Goal: Feedback & Contribution: Contribute content

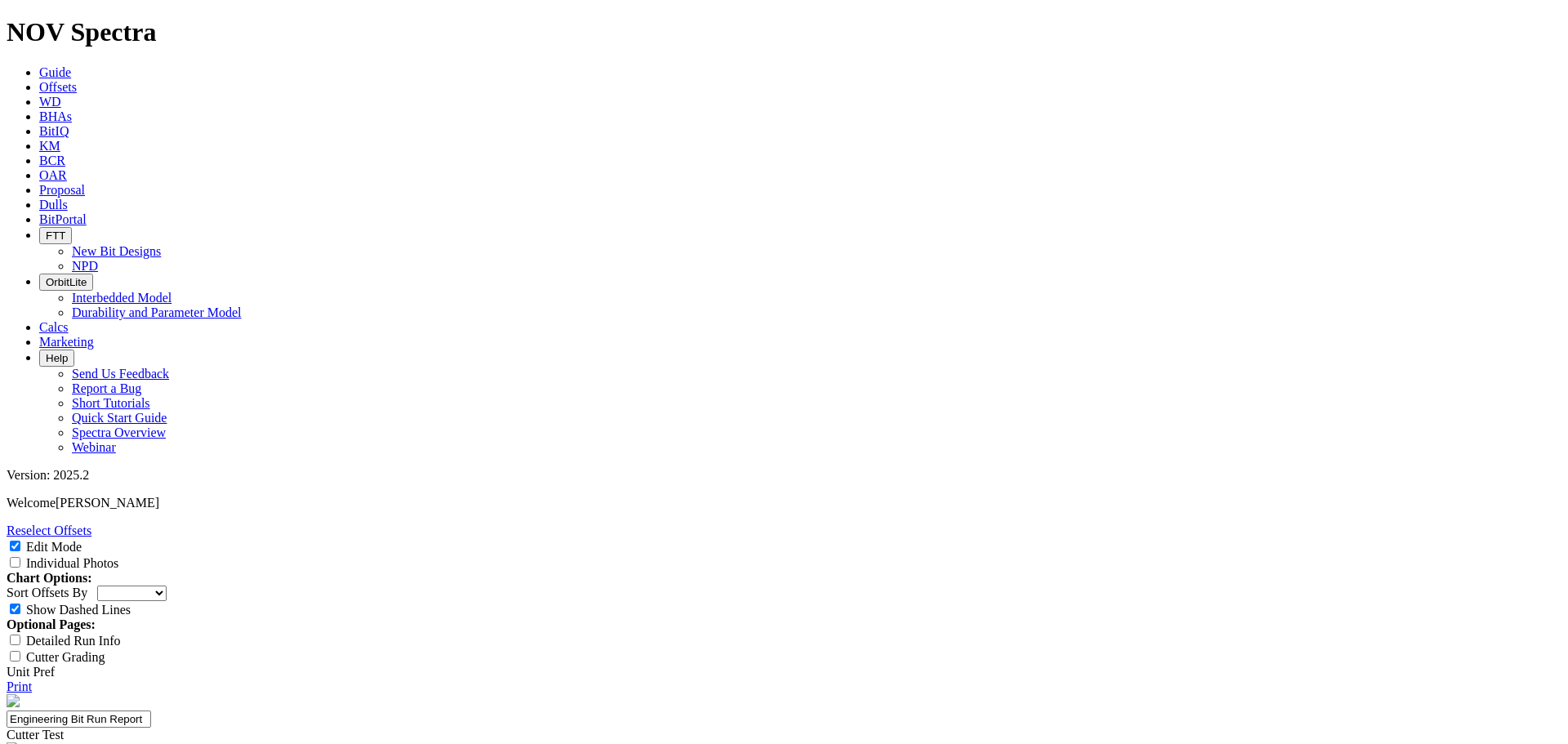
select select "Cutter"
type input "Application"
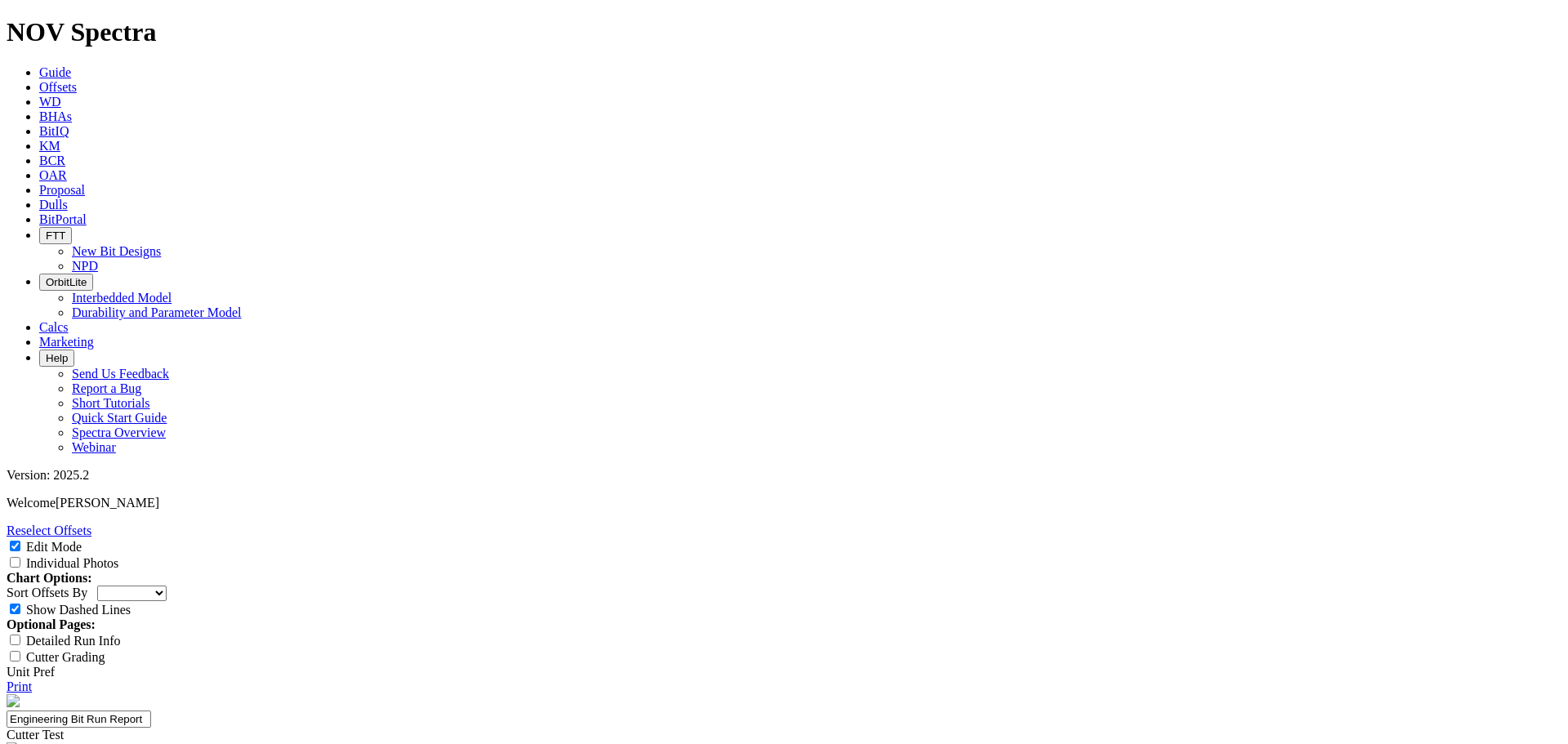
type input "[PERSON_NAME]"
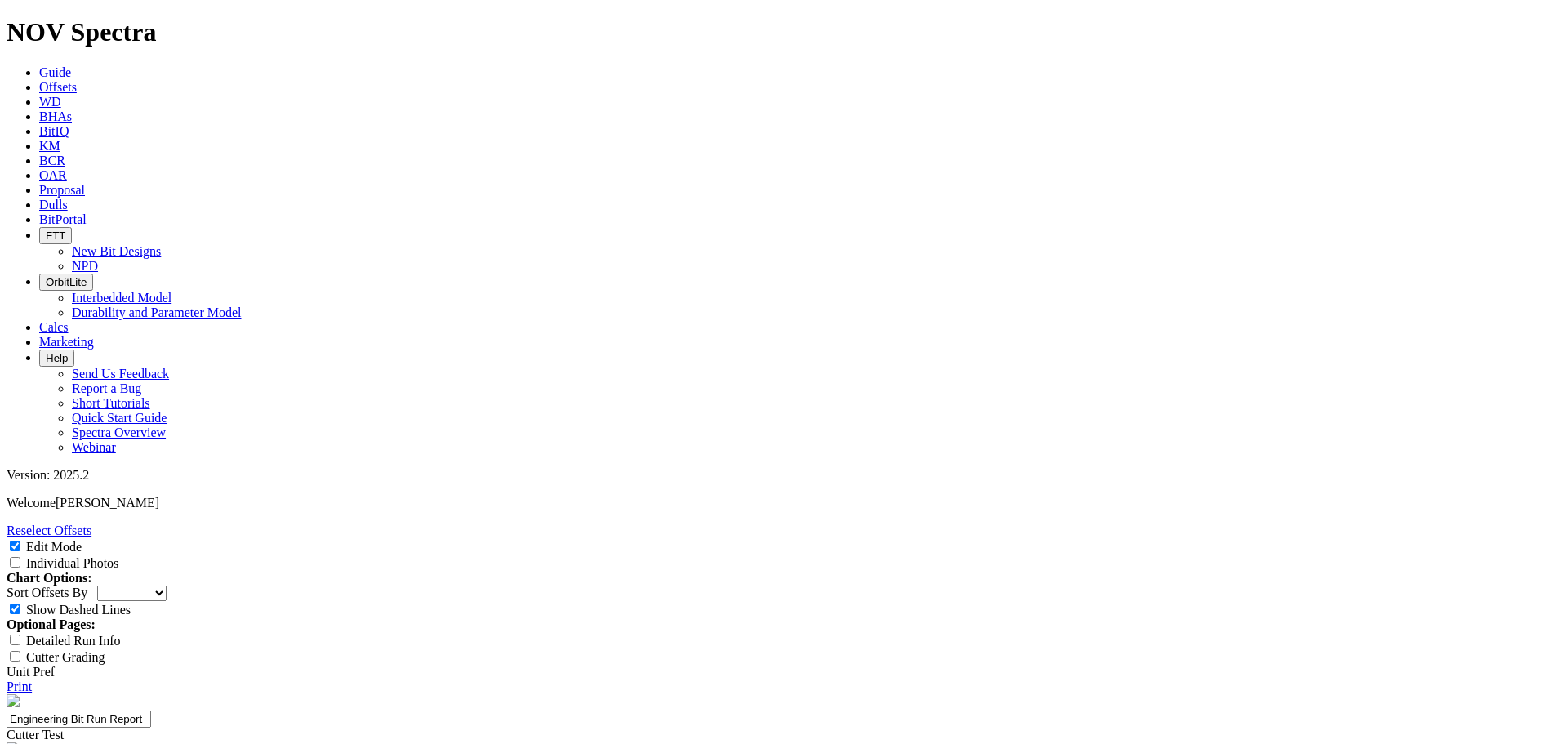
scroll to position [2287, 0]
type textarea "Excellent run and it doesnt"
click at [20, 557] on input "Individual Photos" at bounding box center [15, 563] width 11 height 11
checkbox input "true"
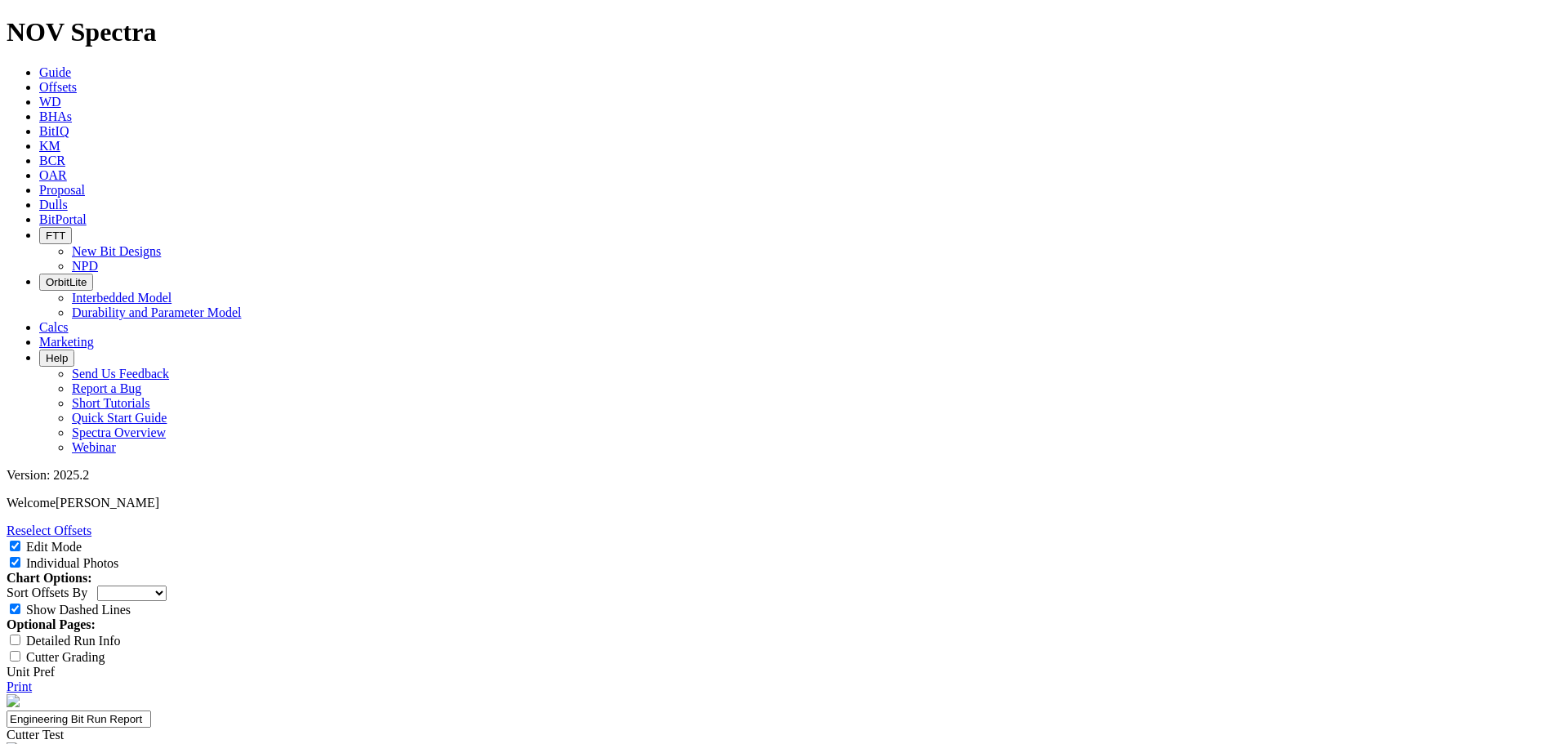
scroll to position [7813, 0]
click at [20, 635] on input "Detailed Run Info" at bounding box center [15, 640] width 11 height 11
checkbox input "true"
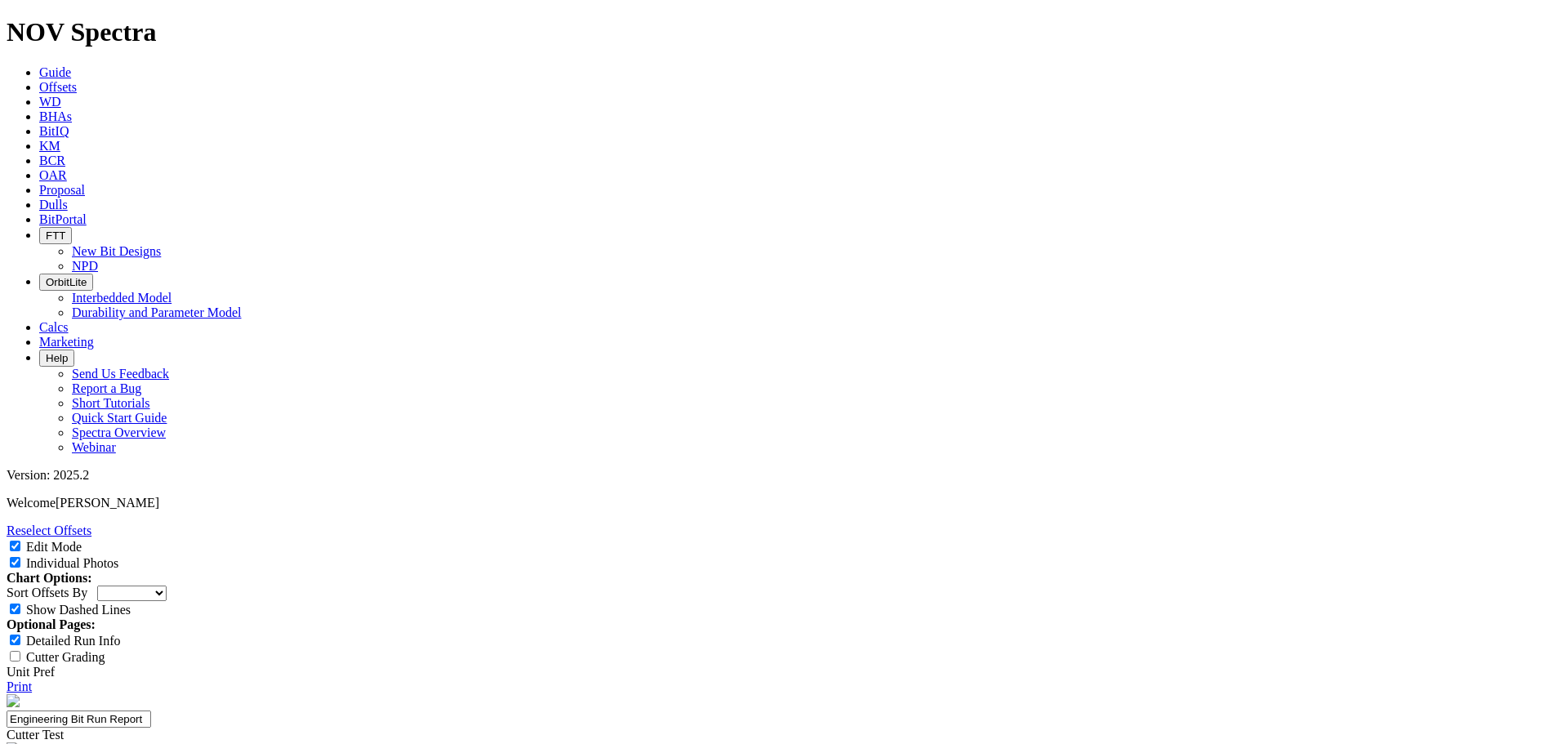
scroll to position [5145, 0]
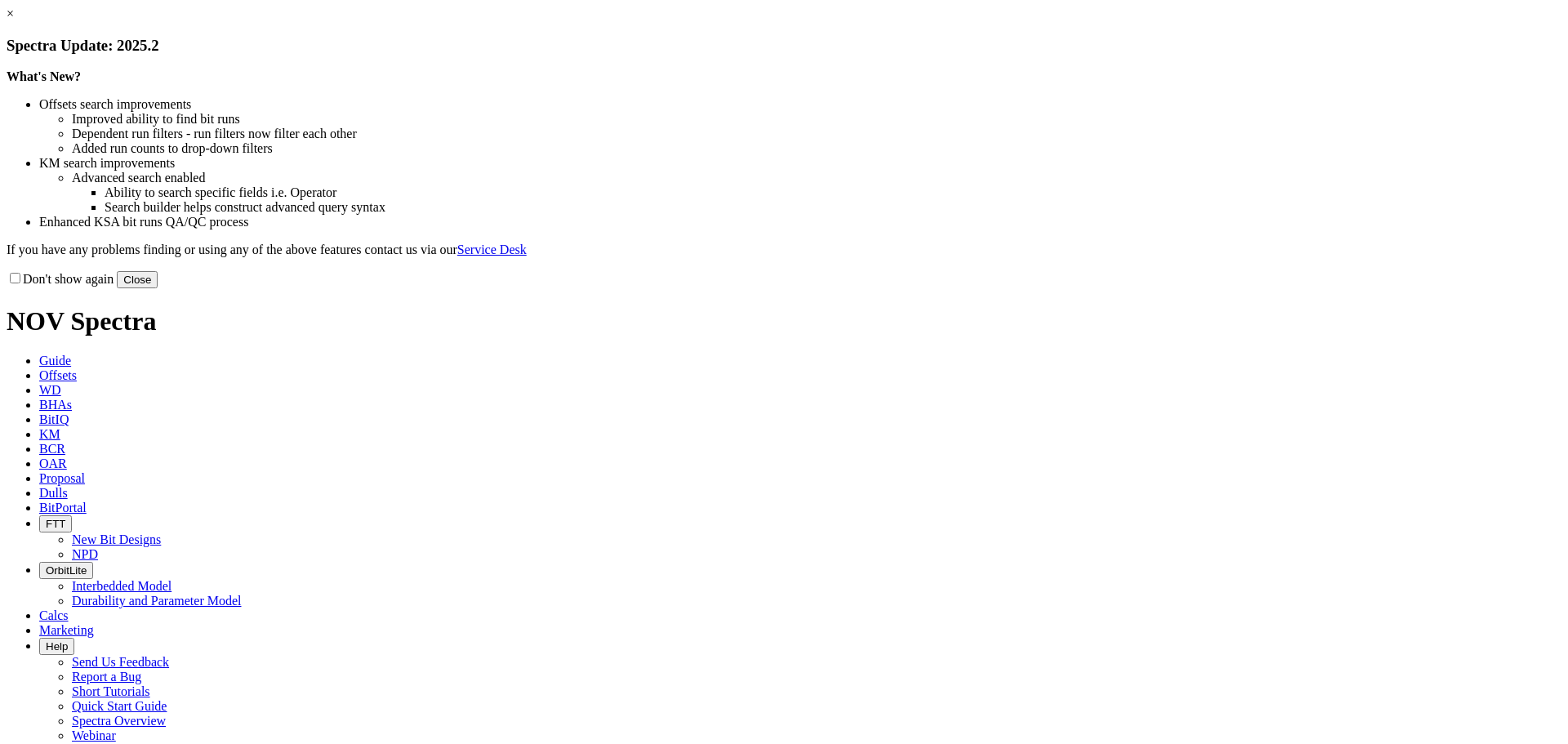
click at [158, 288] on button "Close" at bounding box center [137, 279] width 41 height 17
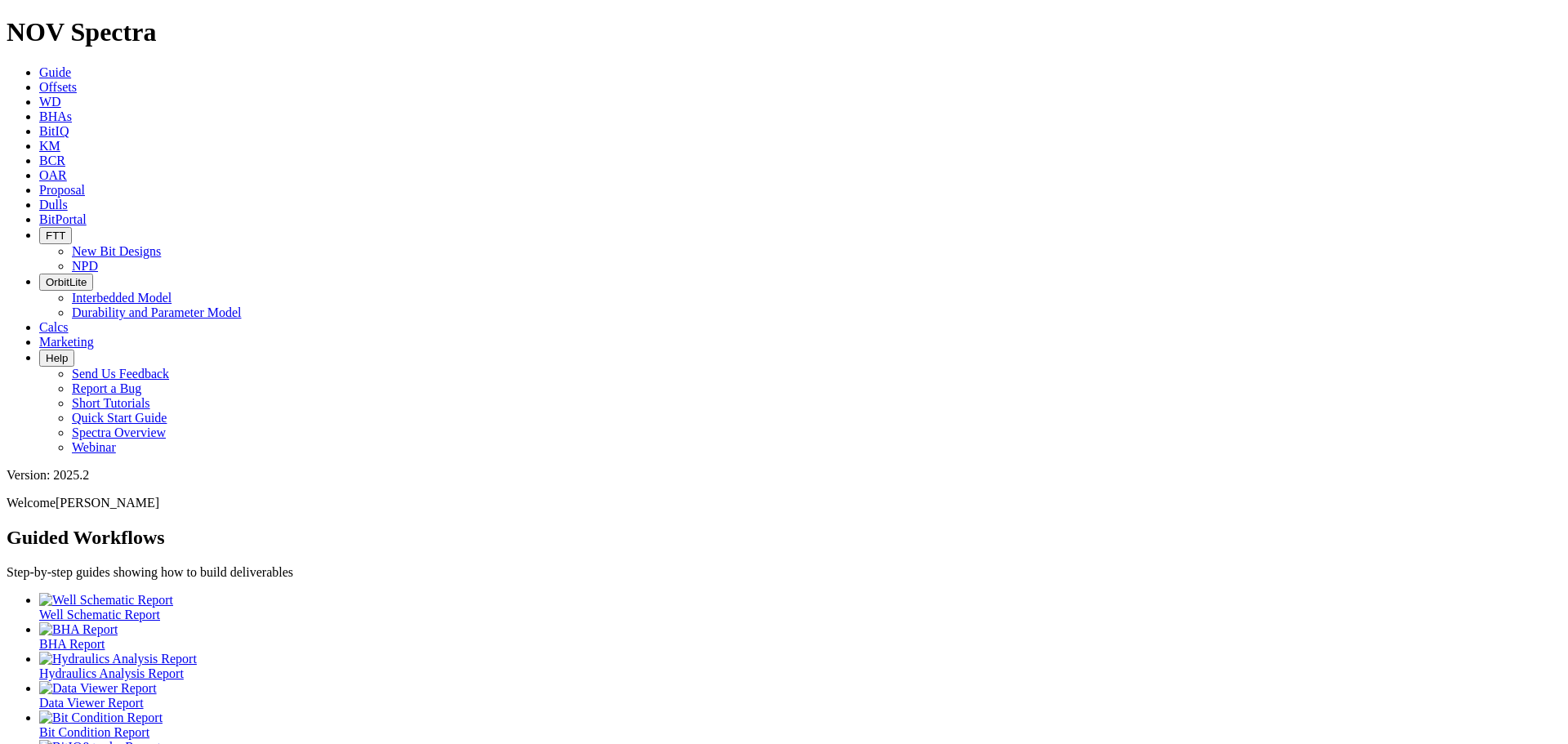
click at [67, 198] on span "Dulls" at bounding box center [53, 204] width 28 height 14
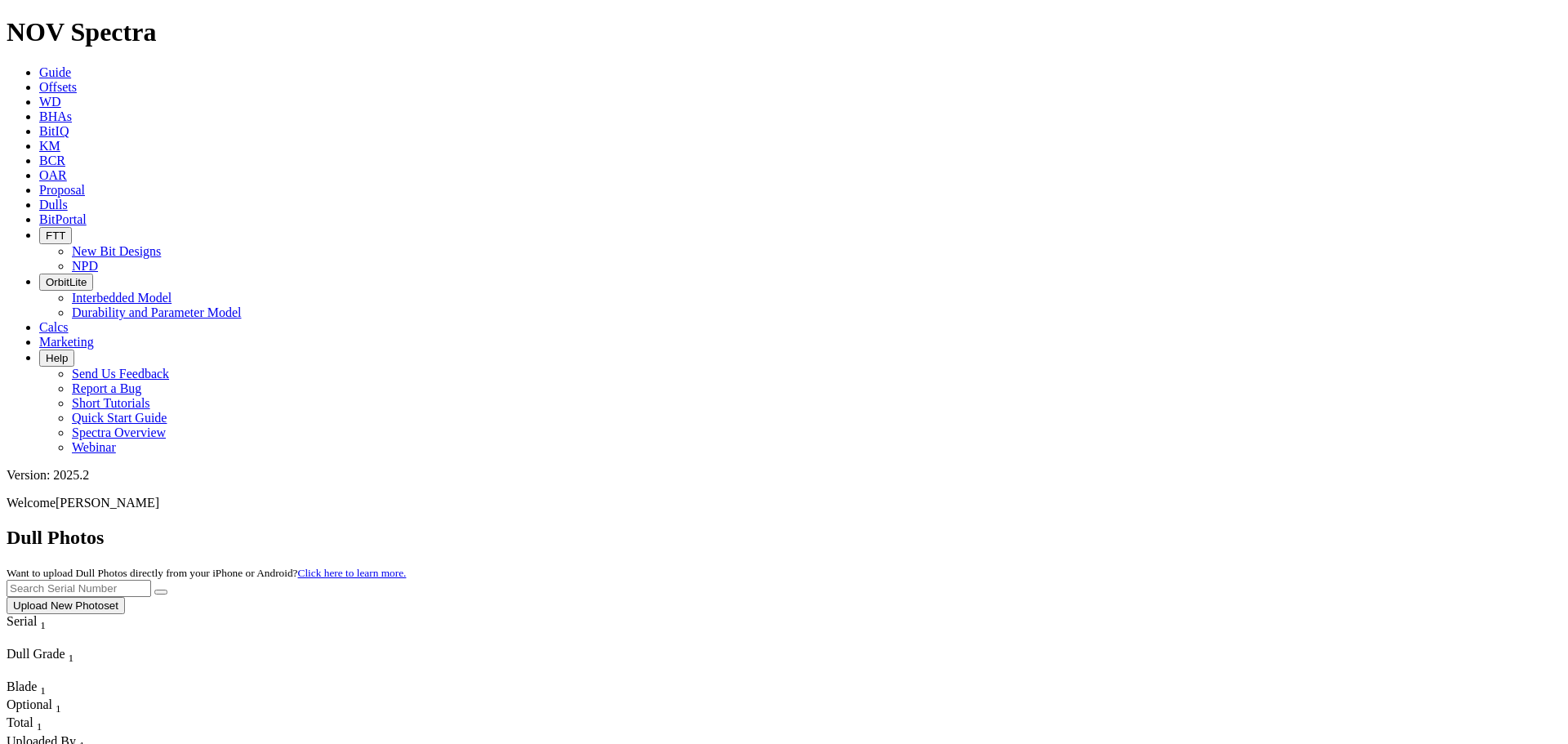
click at [151, 580] on input "text" at bounding box center [78, 588] width 145 height 17
type input "a315034"
click at [160, 592] on icon "submit" at bounding box center [160, 592] width 0 height 0
drag, startPoint x: 1245, startPoint y: 70, endPoint x: 1124, endPoint y: 76, distance: 121.1
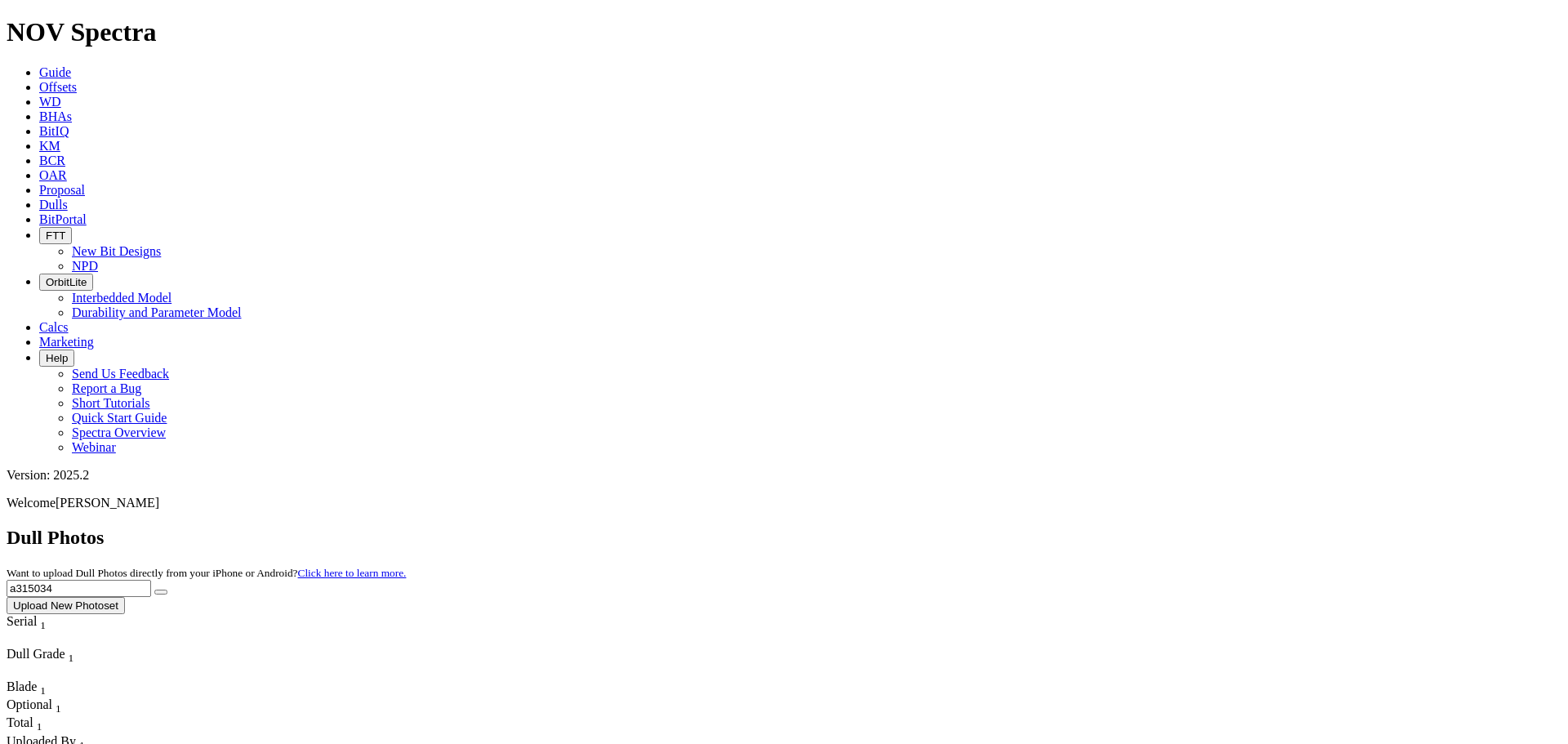
click at [1124, 527] on div "Dull Photos Want to upload Dull Photos directly from your iPhone or Android? Cl…" at bounding box center [783, 571] width 1554 height 88
click at [125, 597] on button "Upload New Photoset" at bounding box center [66, 605] width 119 height 17
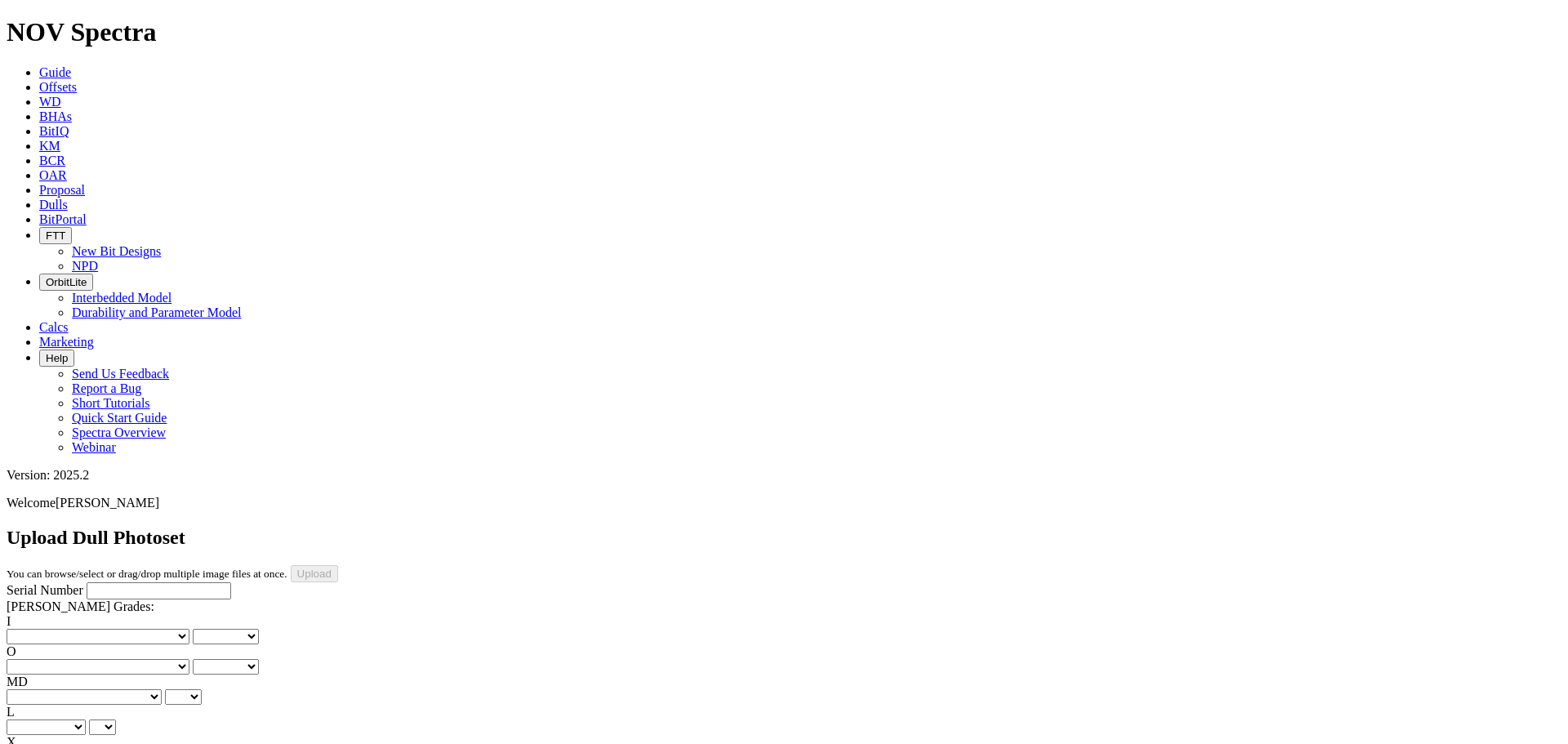
click at [114, 583] on input "Serial Number" at bounding box center [159, 591] width 145 height 17
type input "A315034"
click at [1167, 527] on div "Upload Dull Photoset You can browse/select or drag/drop multiple image files at…" at bounding box center [783, 554] width 1554 height 56
click at [62, 629] on select "No lost, worn or damaged cutters 0 1 2 3 4 5 6 7 8 No diamond table left on any…" at bounding box center [98, 636] width 183 height 16
select select "number:0"
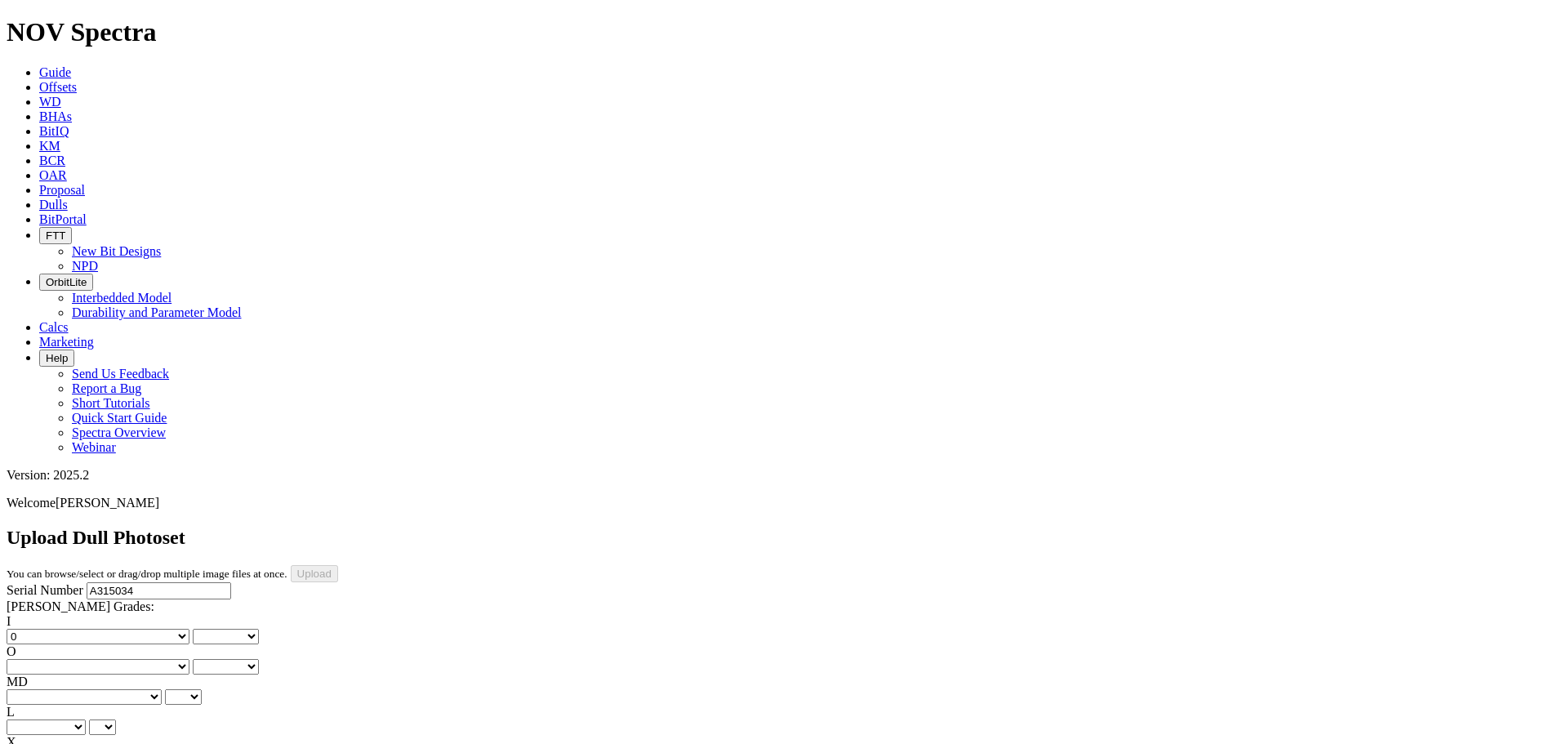
click at [33, 629] on select "No lost, worn or damaged cutters 0 1 2 3 4 5 6 7 8 No diamond table left on any…" at bounding box center [98, 636] width 183 height 16
select select "number:0"
click at [147, 659] on select "No lost, worn or damaged cutters 0 1 2 3 4 5 6 7 8 No diamond table left on any…" at bounding box center [98, 666] width 183 height 16
select select "number:1"
click at [116, 659] on select "No lost, worn or damaged cutters 0 1 2 3 4 5 6 7 8 No diamond table left on any…" at bounding box center [98, 666] width 183 height 16
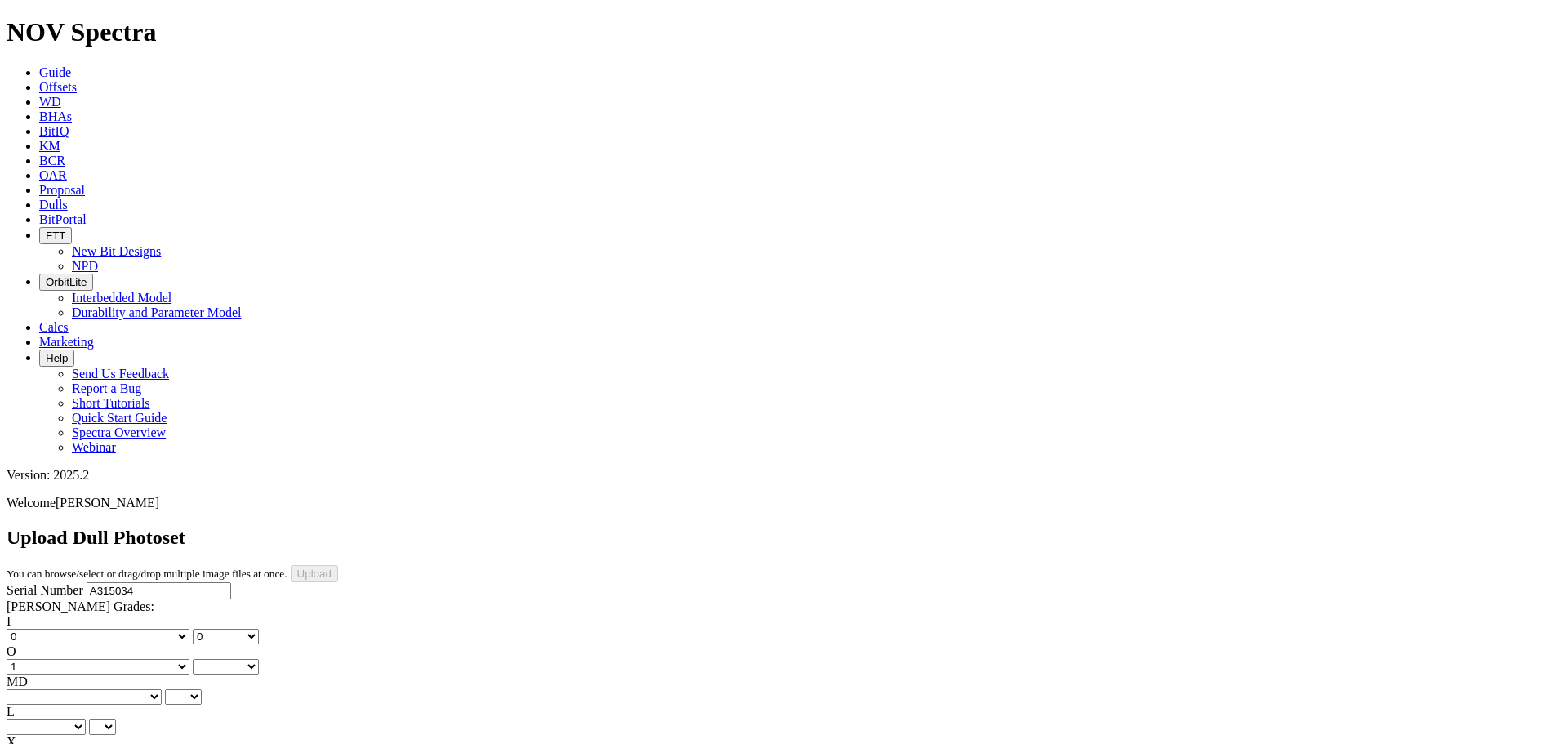
select select "number:1"
click at [84, 689] on select "BF - Bond Failure BT - Broken Teeth/Cutters BU - Balled Up Bit CR - Cored CT - …" at bounding box center [84, 697] width 155 height 16
select select "string:CT"
click at [33, 689] on select "BF - Bond Failure BT - Broken Teeth/Cutters BU - Balled Up Bit CR - Cored CT - …" at bounding box center [84, 697] width 155 height 16
select select "string:CT"
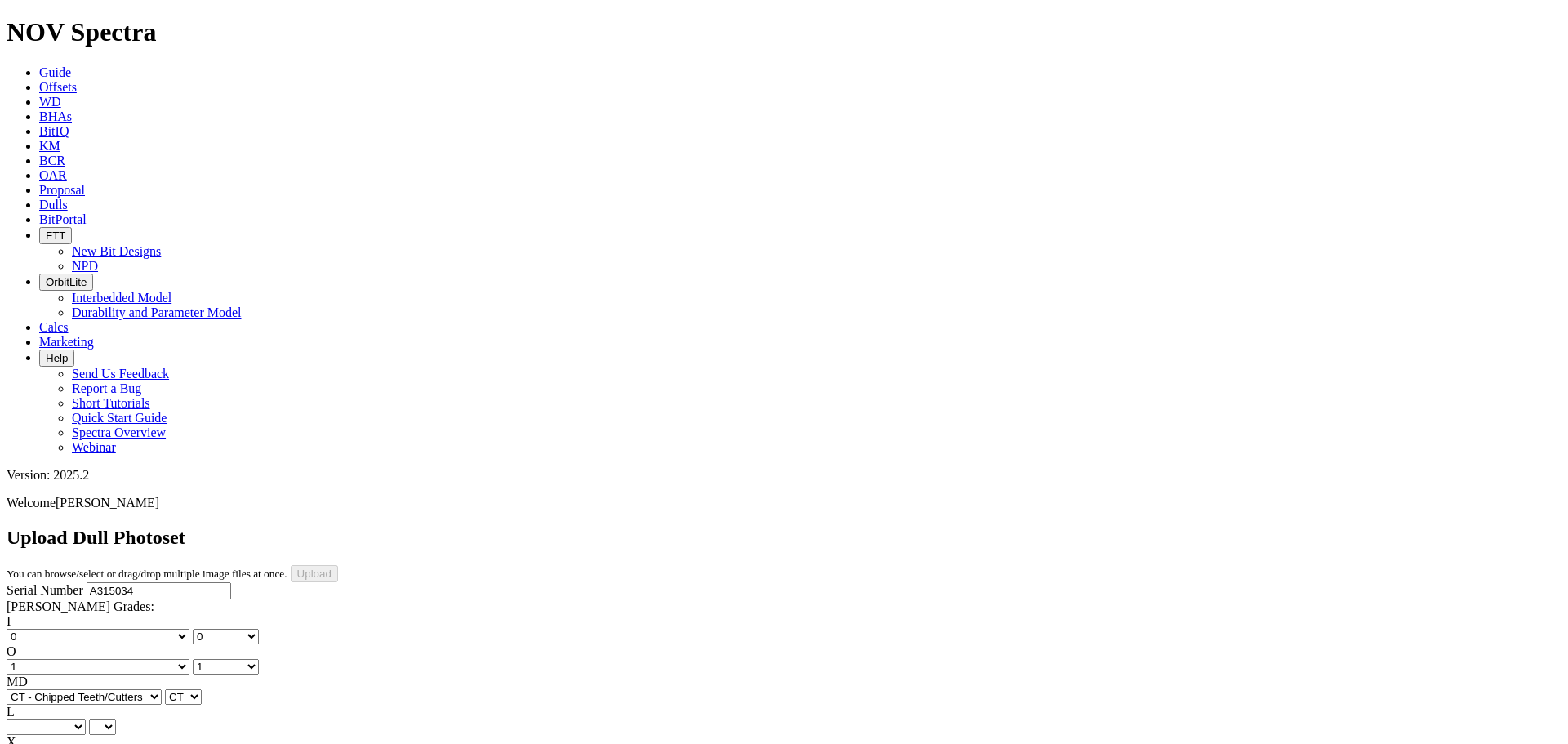
click at [114, 615] on div "I No lost, worn or damaged cutters 0 1 2 3 4 5 6 7 8 No diamond table left on a…" at bounding box center [783, 735] width 1554 height 242
click at [86, 719] on select "A - All C - Cone G - Gauge N - Nose S - Shoulder T - Taper" at bounding box center [46, 727] width 79 height 16
select select "string:G"
click at [86, 719] on select "A - All C - Cone G - Gauge N - Nose S - Shoulder T - Taper" at bounding box center [46, 727] width 79 height 16
select select "string:G"
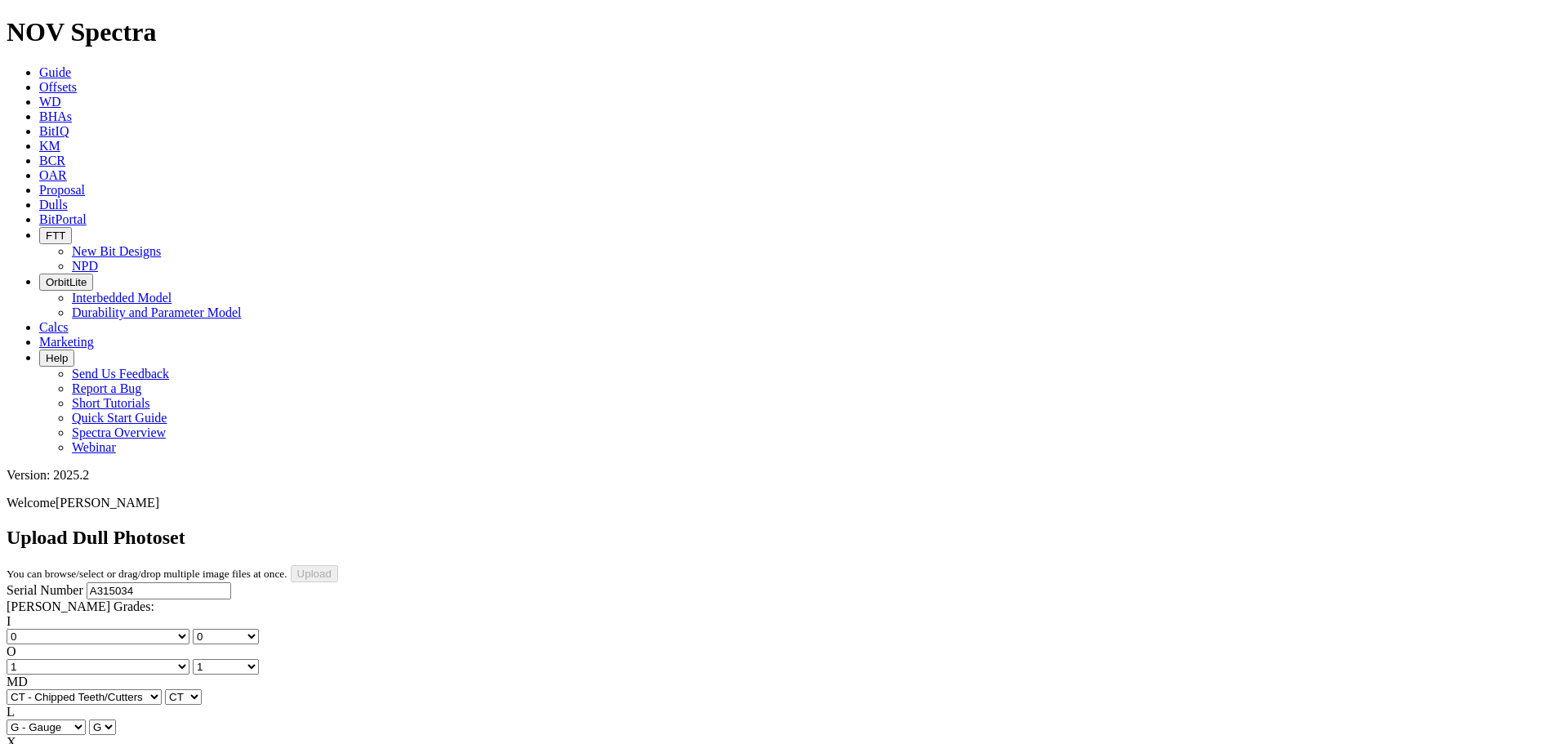
click at [32, 743] on select "X" at bounding box center [19, 757] width 26 height 16
select select "string:X"
click at [32, 743] on select "X" at bounding box center [19, 757] width 26 height 16
select select "string:X"
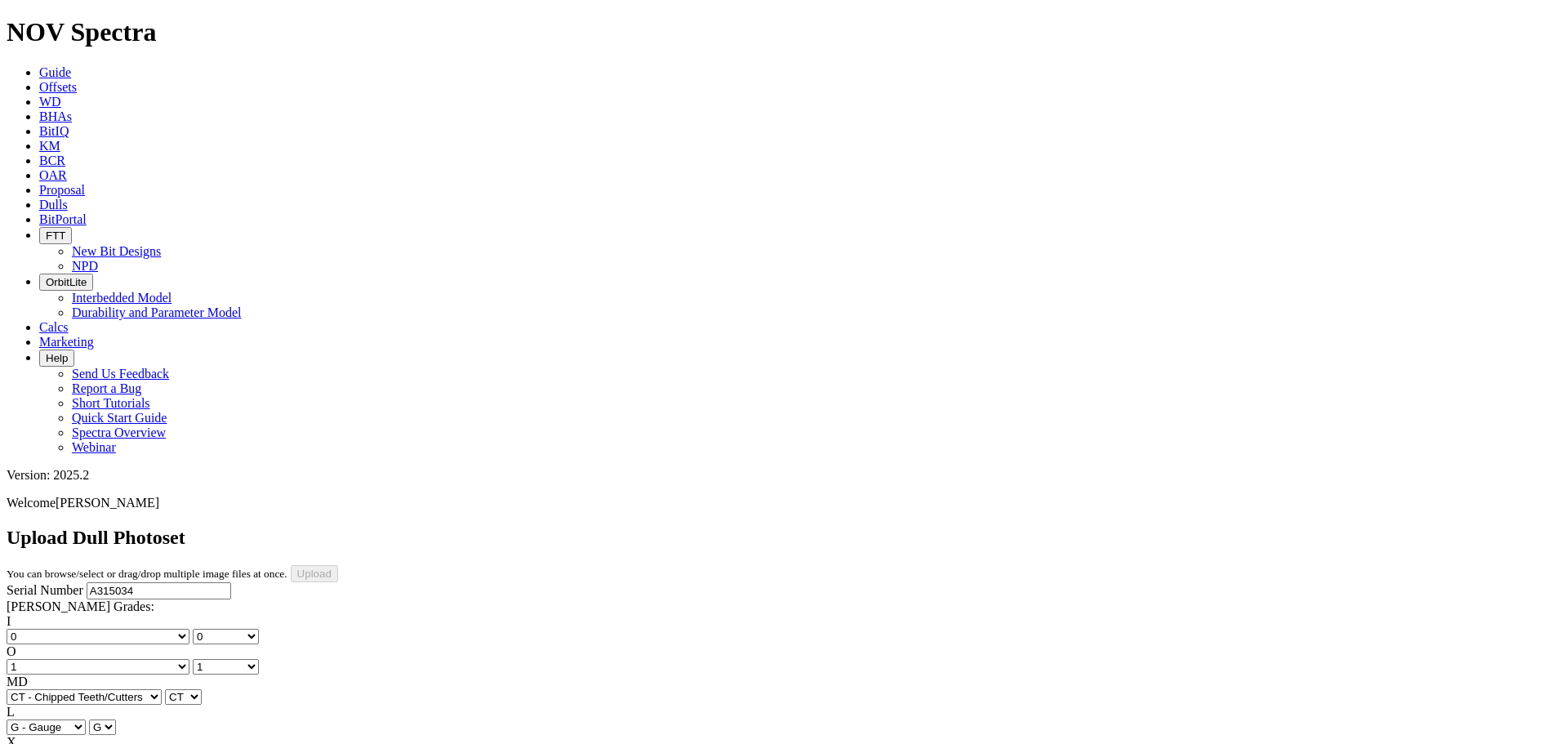
select select "string:I"
select select "string:WT"
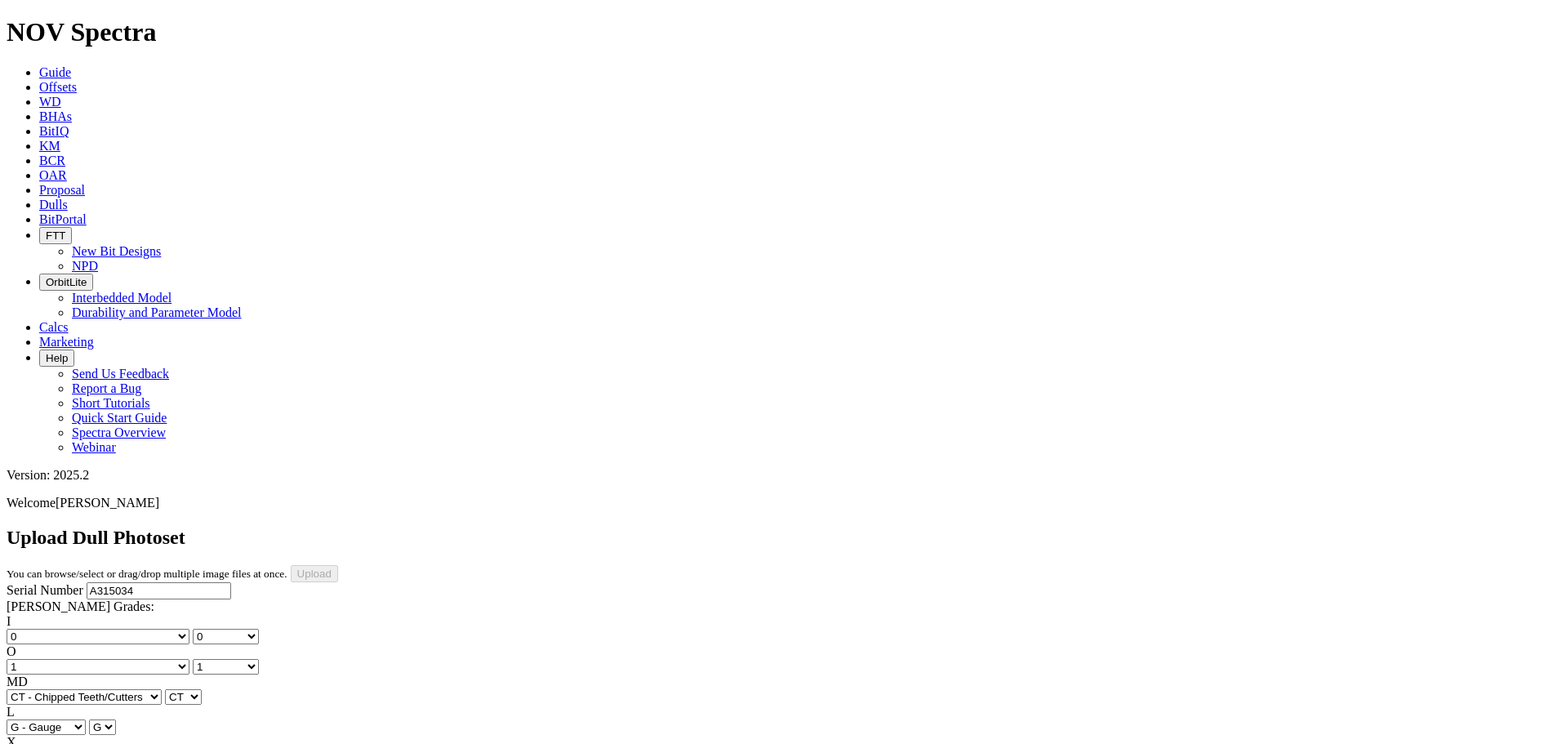
select select "string:WT"
select select "string:TD"
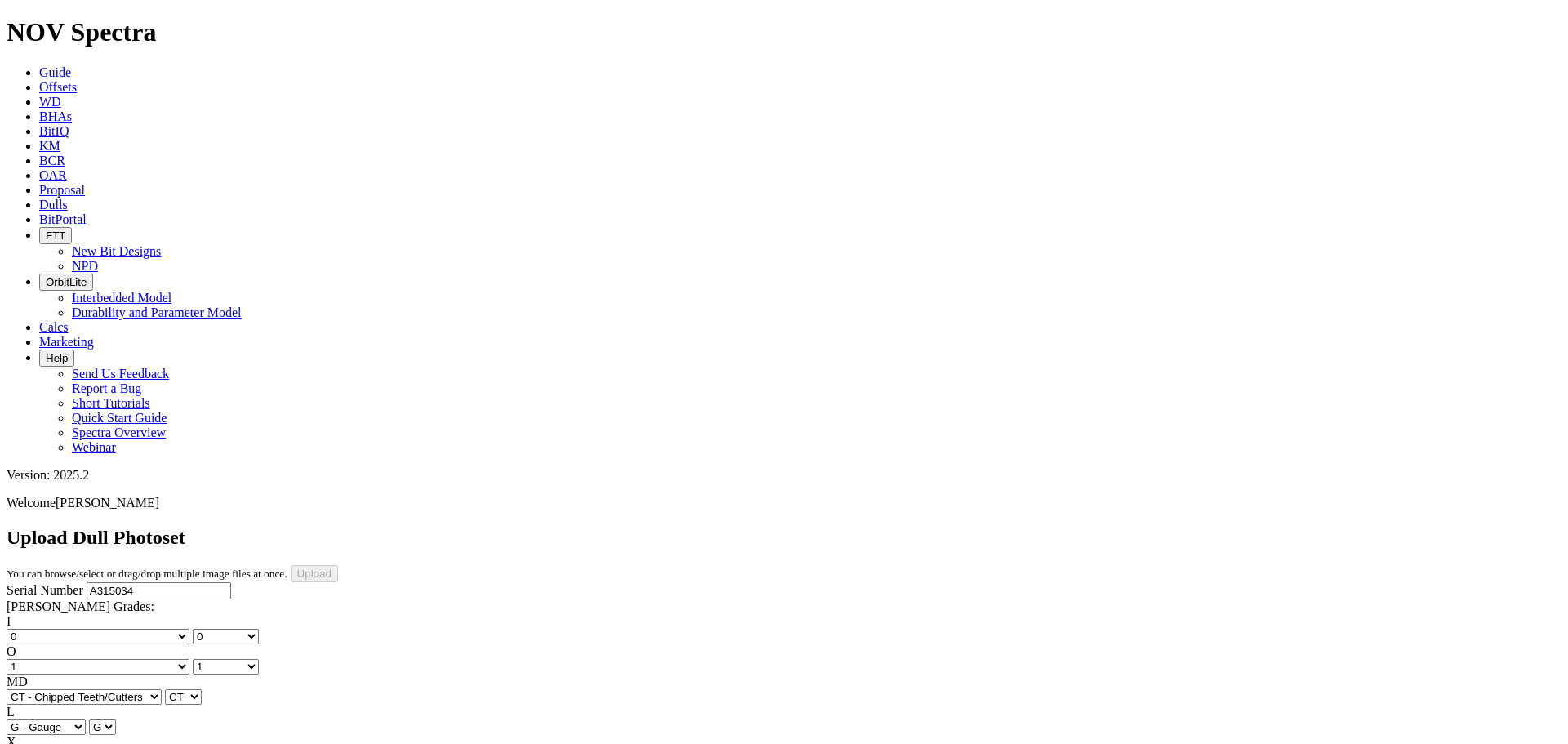
select select "string:TD"
type input "8/16/25"
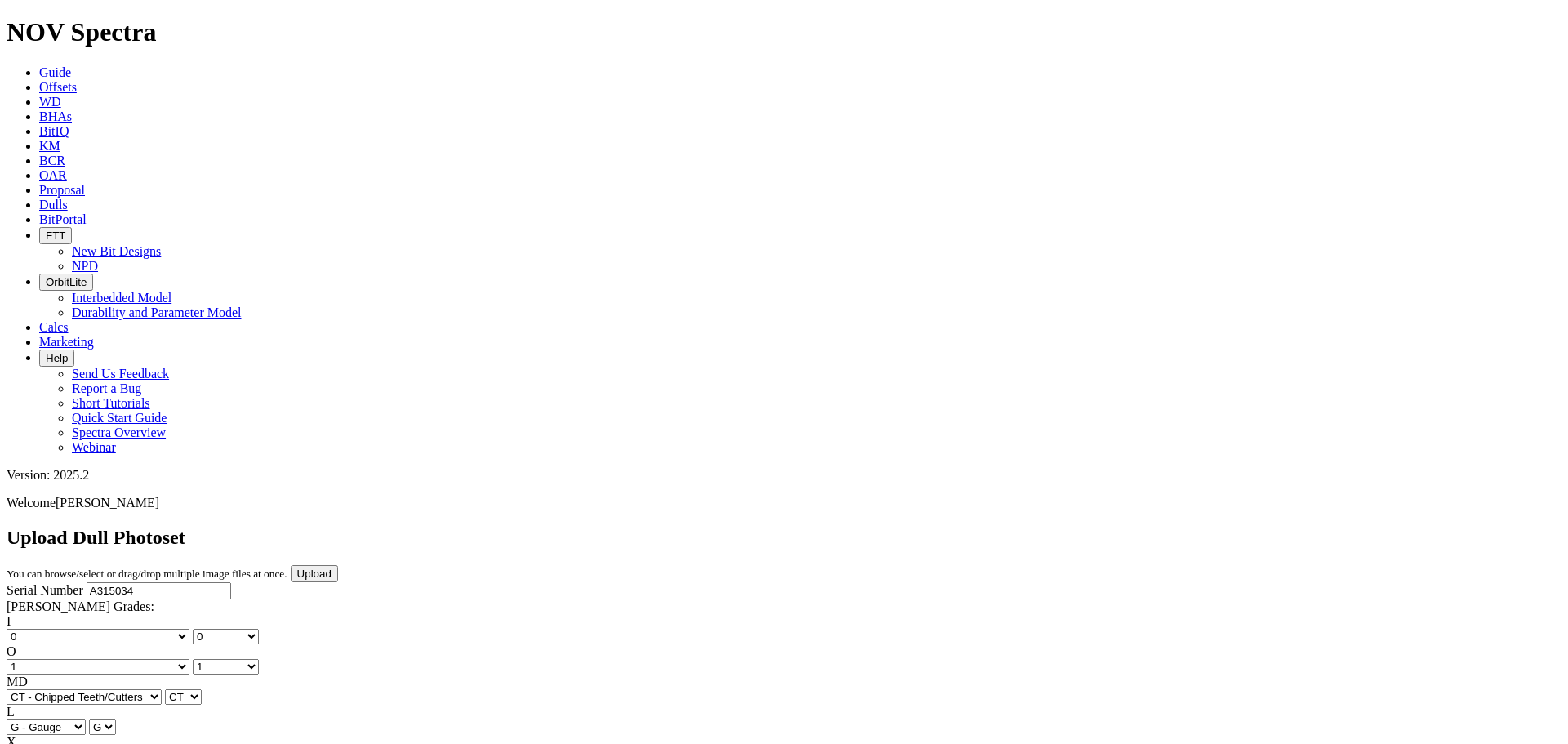
click at [338, 565] on input "Upload" at bounding box center [315, 574] width 47 height 17
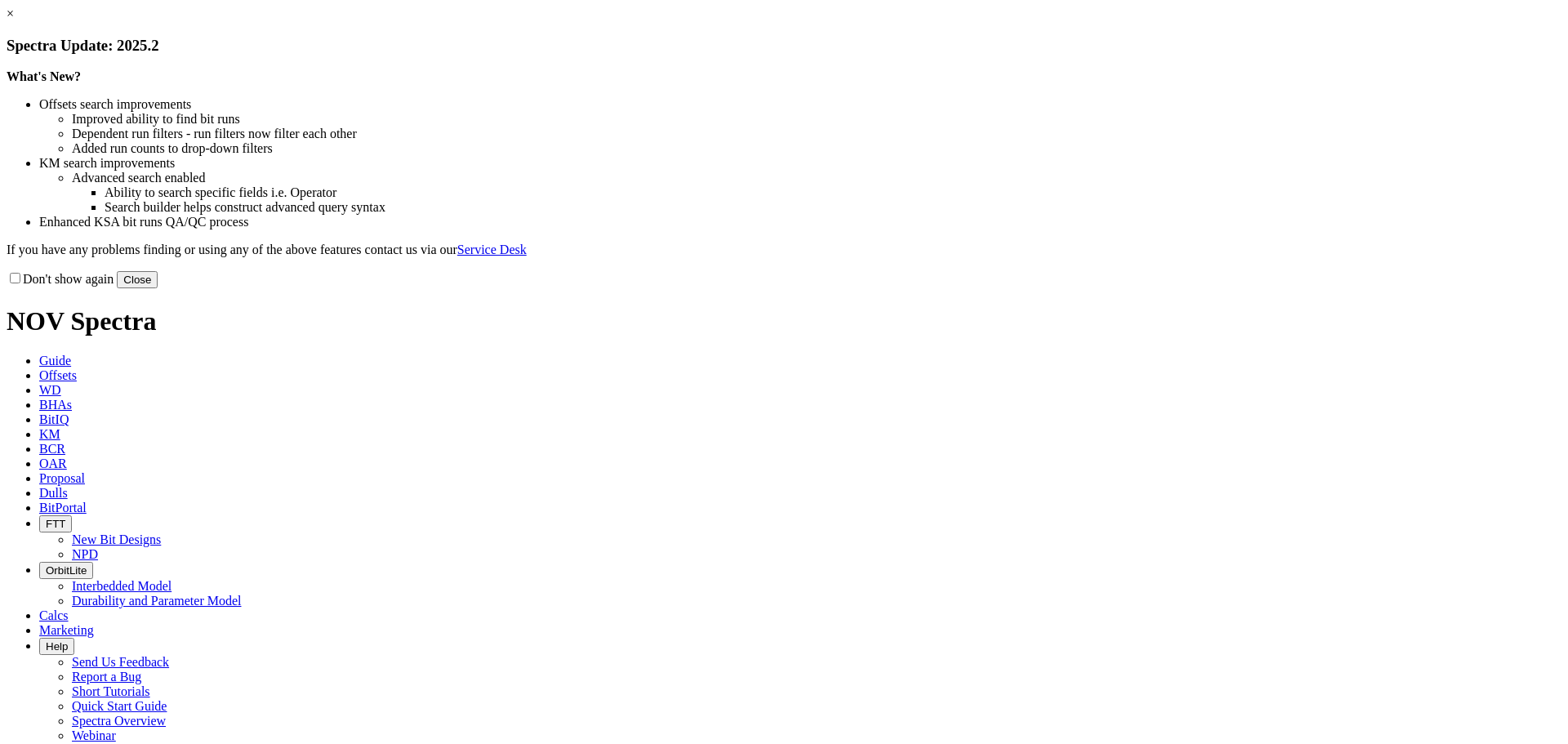
click at [158, 288] on button "Close" at bounding box center [137, 279] width 41 height 17
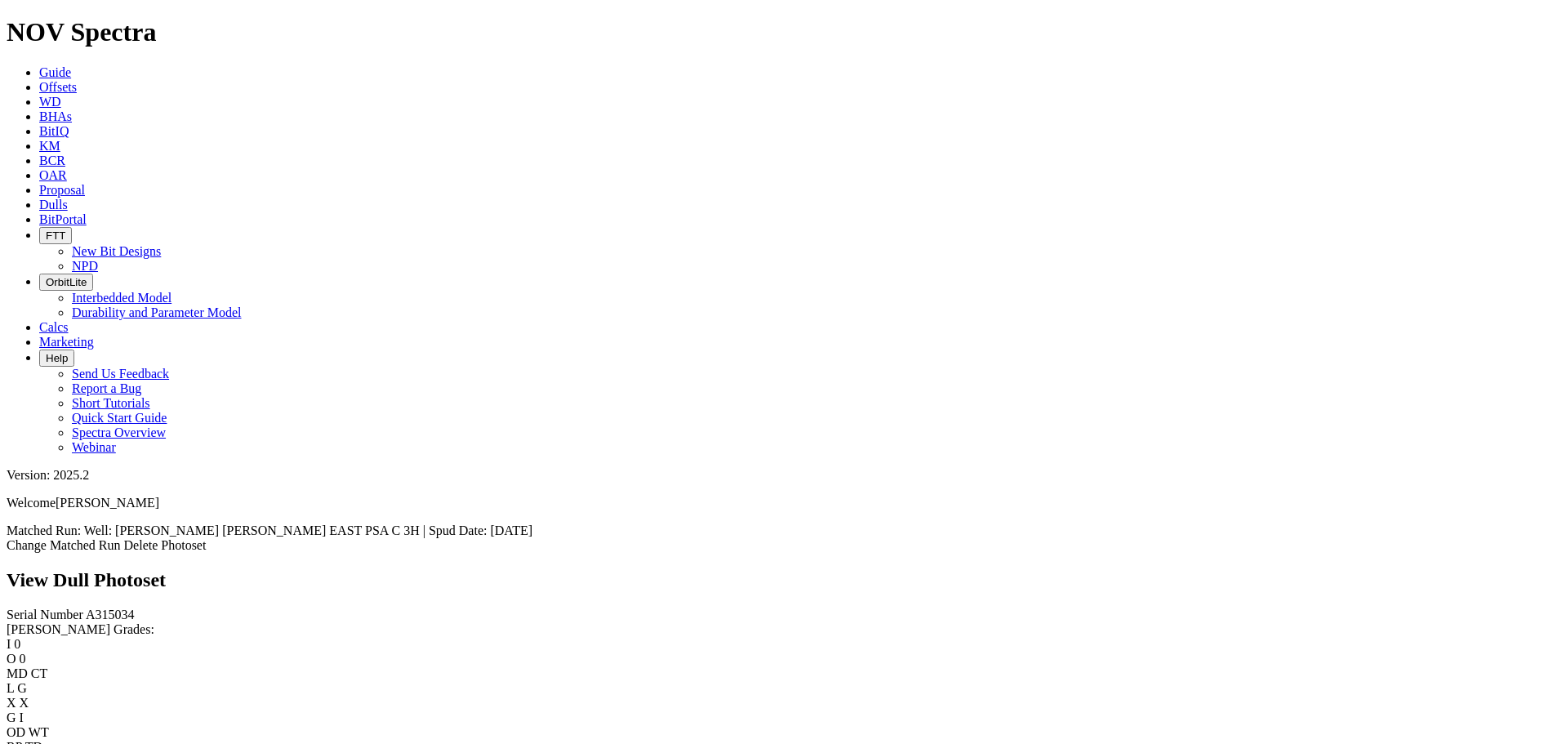
scroll to position [329, 0]
